Goal: Information Seeking & Learning: Understand process/instructions

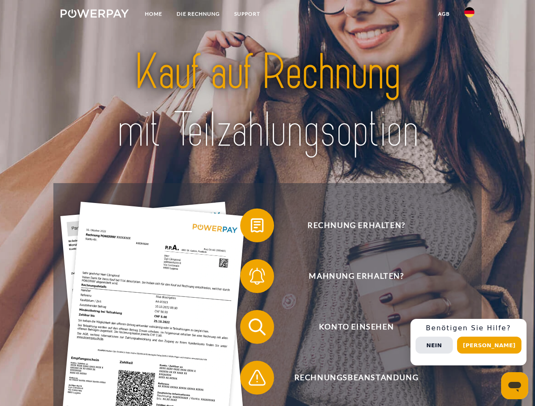
click at [94, 15] on img at bounding box center [95, 13] width 68 height 8
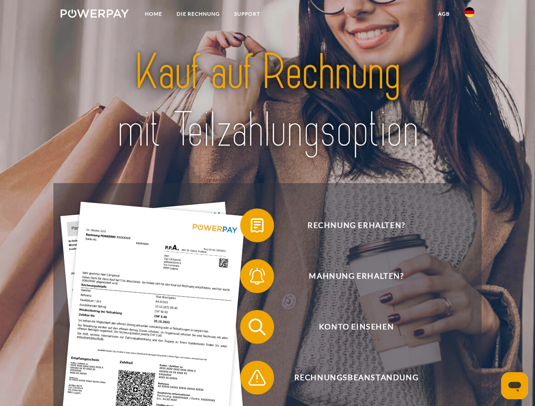
click at [469, 15] on img at bounding box center [469, 12] width 10 height 10
click at [443, 14] on link "agb" at bounding box center [444, 13] width 26 height 15
click at [251, 227] on span at bounding box center [244, 225] width 42 height 42
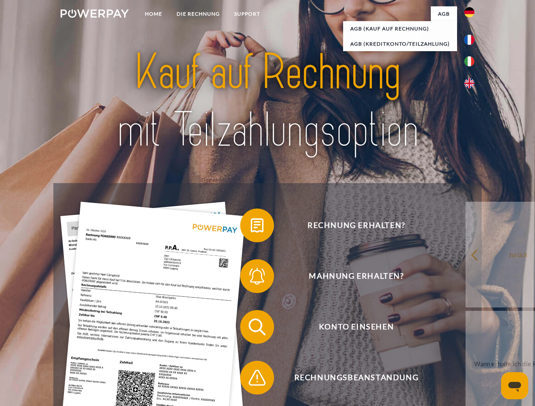
click at [251, 278] on span at bounding box center [244, 276] width 42 height 42
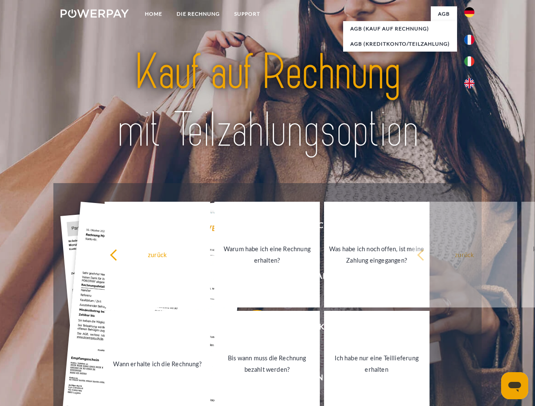
click at [251, 329] on link "Bis wann muss die Rechnung bezahlt werden?" at bounding box center [266, 364] width 105 height 106
click at [251, 380] on span at bounding box center [244, 378] width 42 height 42
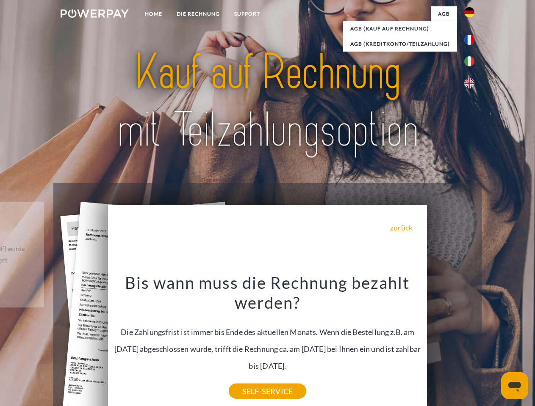
click at [471, 343] on div "Rechnung erhalten? Mahnung erhalten? Konto einsehen" at bounding box center [267, 352] width 428 height 339
click at [450, 344] on span "Konto einsehen" at bounding box center [355, 327] width 207 height 34
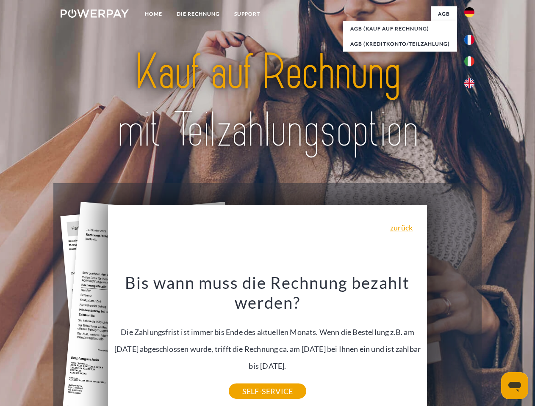
click at [492, 345] on header "Home DIE RECHNUNG SUPPORT" at bounding box center [267, 292] width 535 height 585
